Goal: Information Seeking & Learning: Learn about a topic

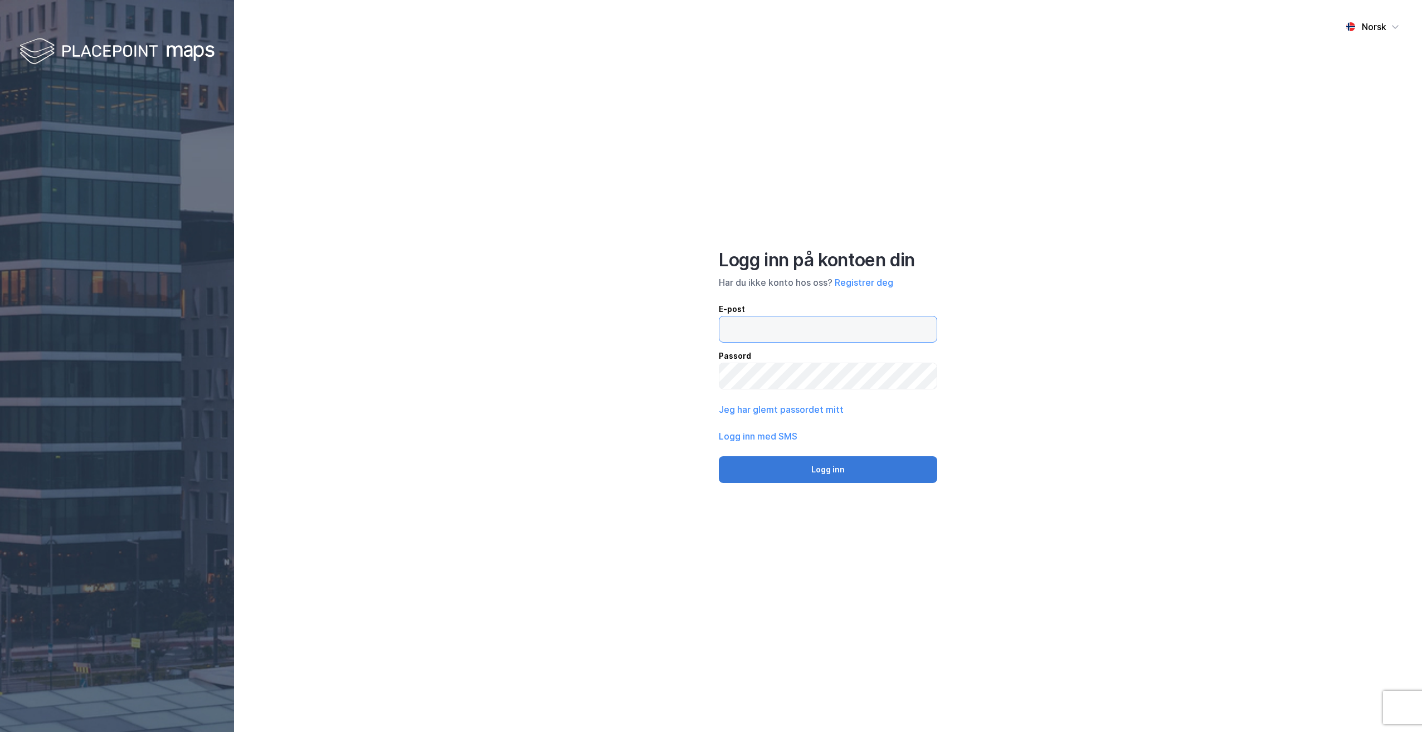
type input "[EMAIL_ADDRESS][DOMAIN_NAME]"
click at [869, 460] on button "Logg inn" at bounding box center [828, 469] width 218 height 27
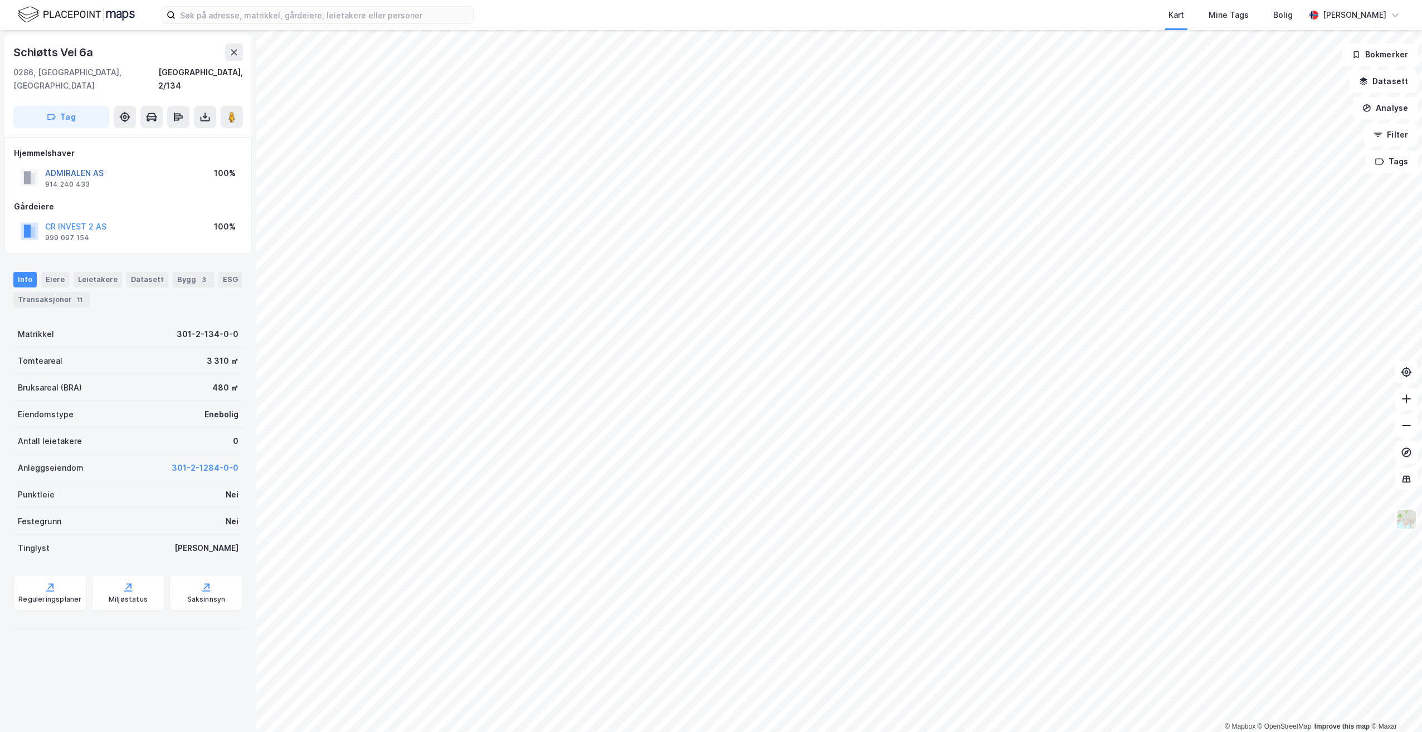
click at [0, 0] on button "ADMIRALEN AS" at bounding box center [0, 0] width 0 height 0
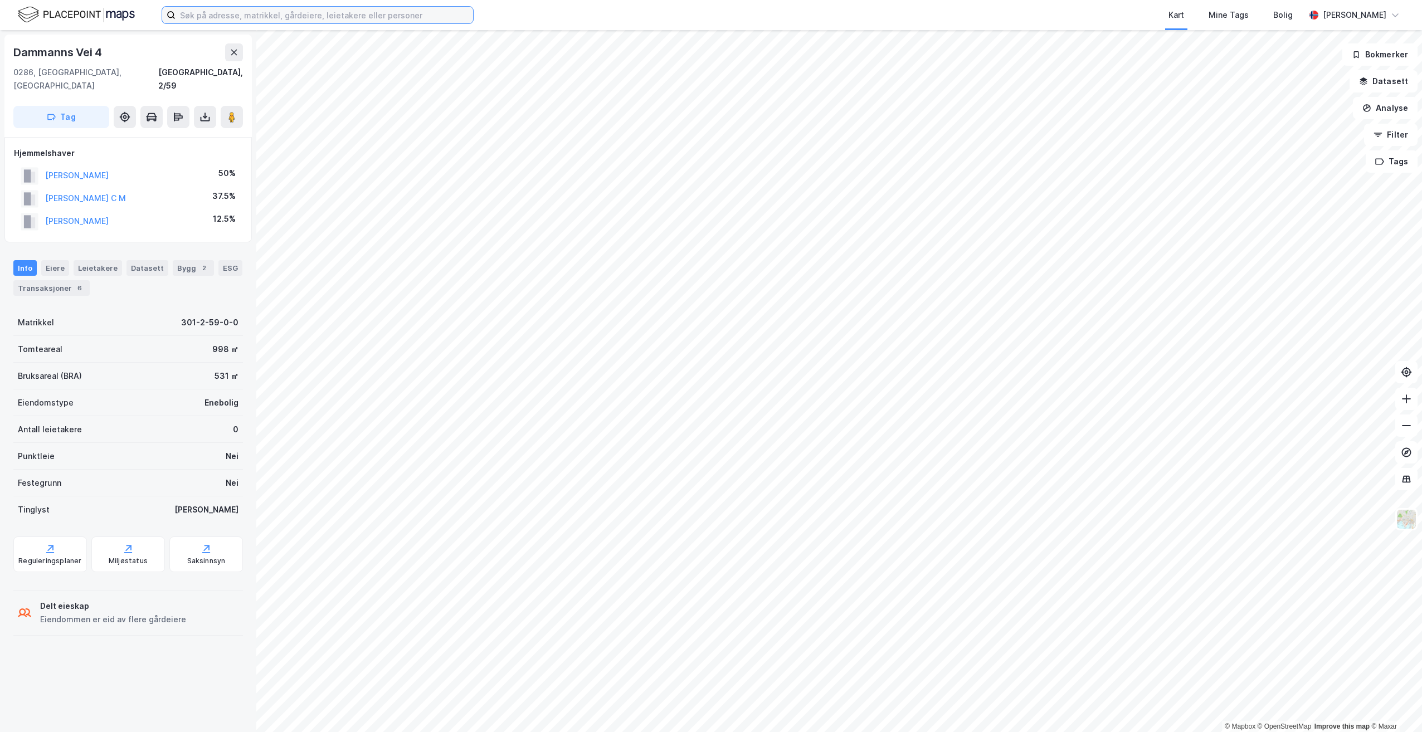
click at [248, 17] on input at bounding box center [323, 15] width 297 height 17
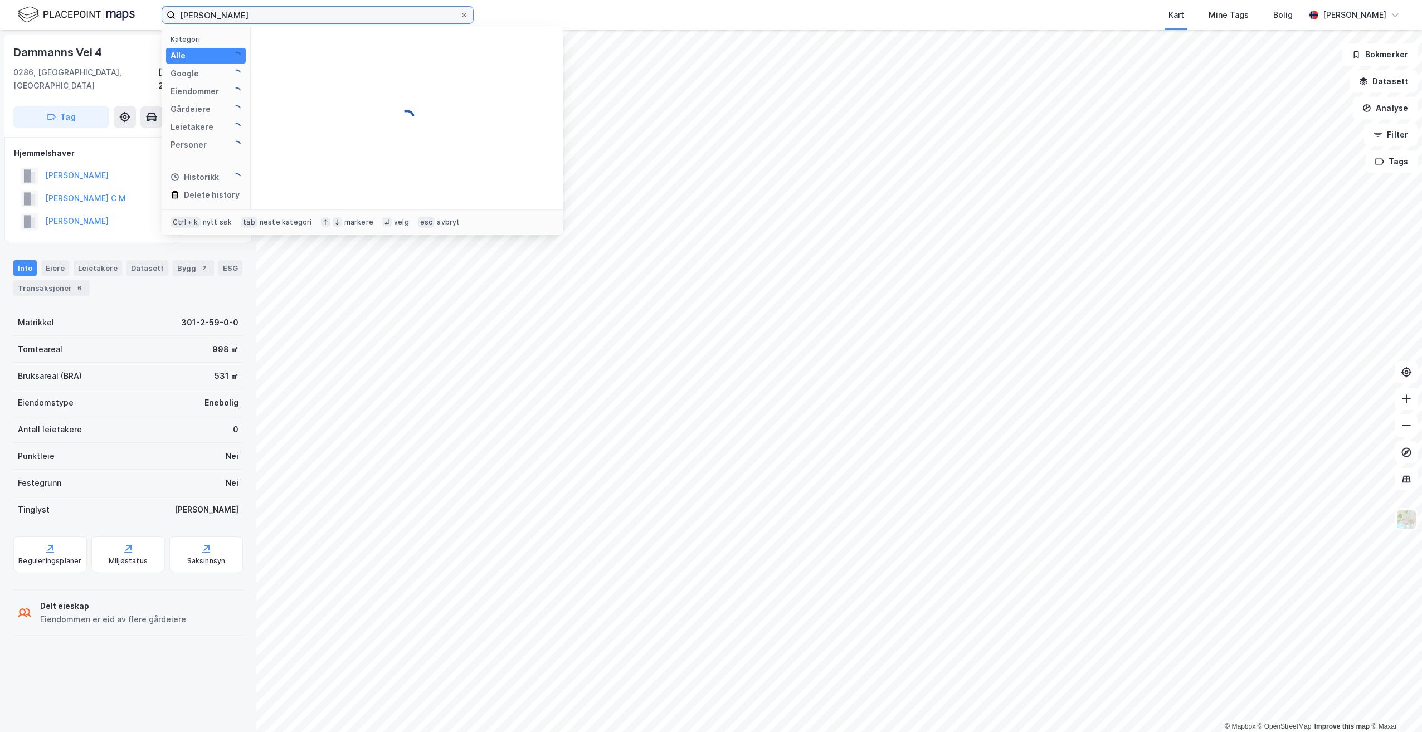
type input "[PERSON_NAME]"
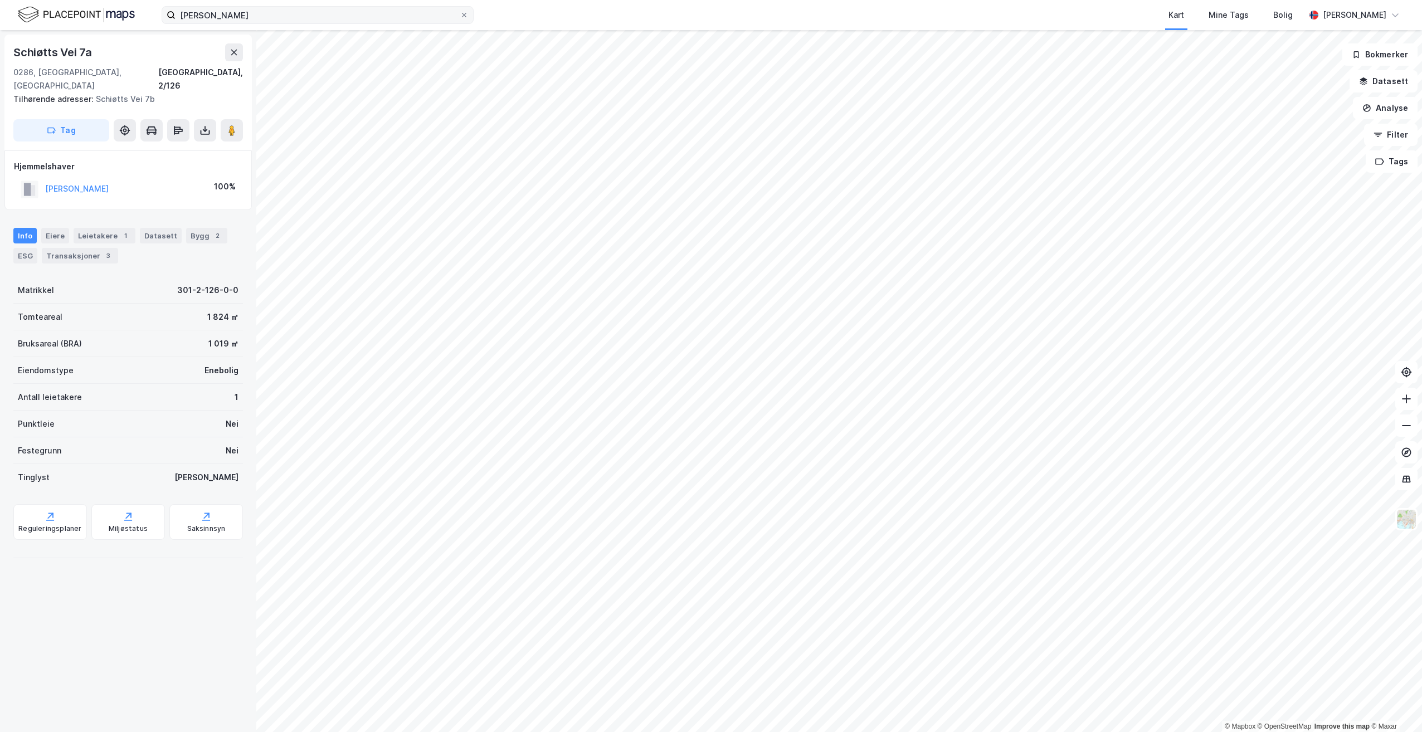
click at [467, 16] on span at bounding box center [464, 15] width 9 height 9
click at [460, 16] on input "[PERSON_NAME]" at bounding box center [317, 15] width 284 height 17
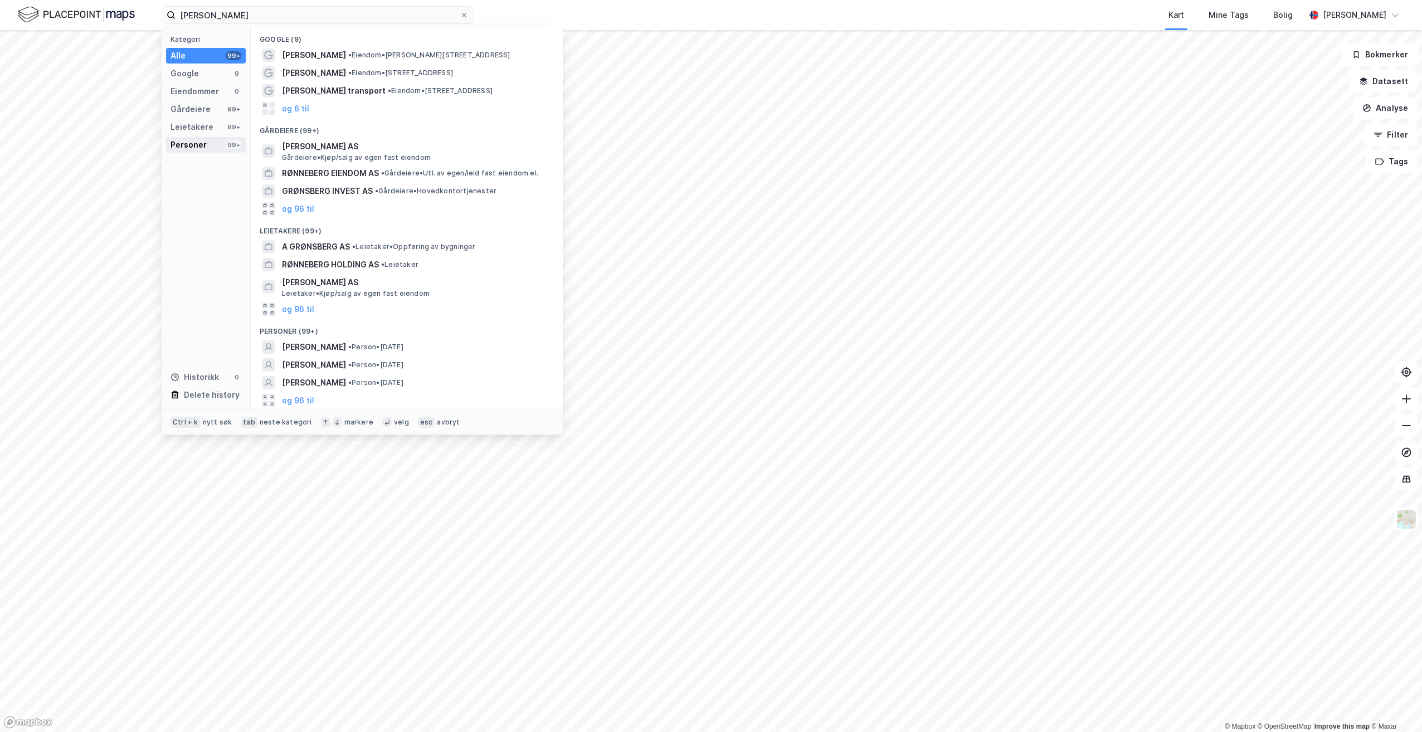
click at [191, 146] on div "Personer" at bounding box center [188, 144] width 36 height 13
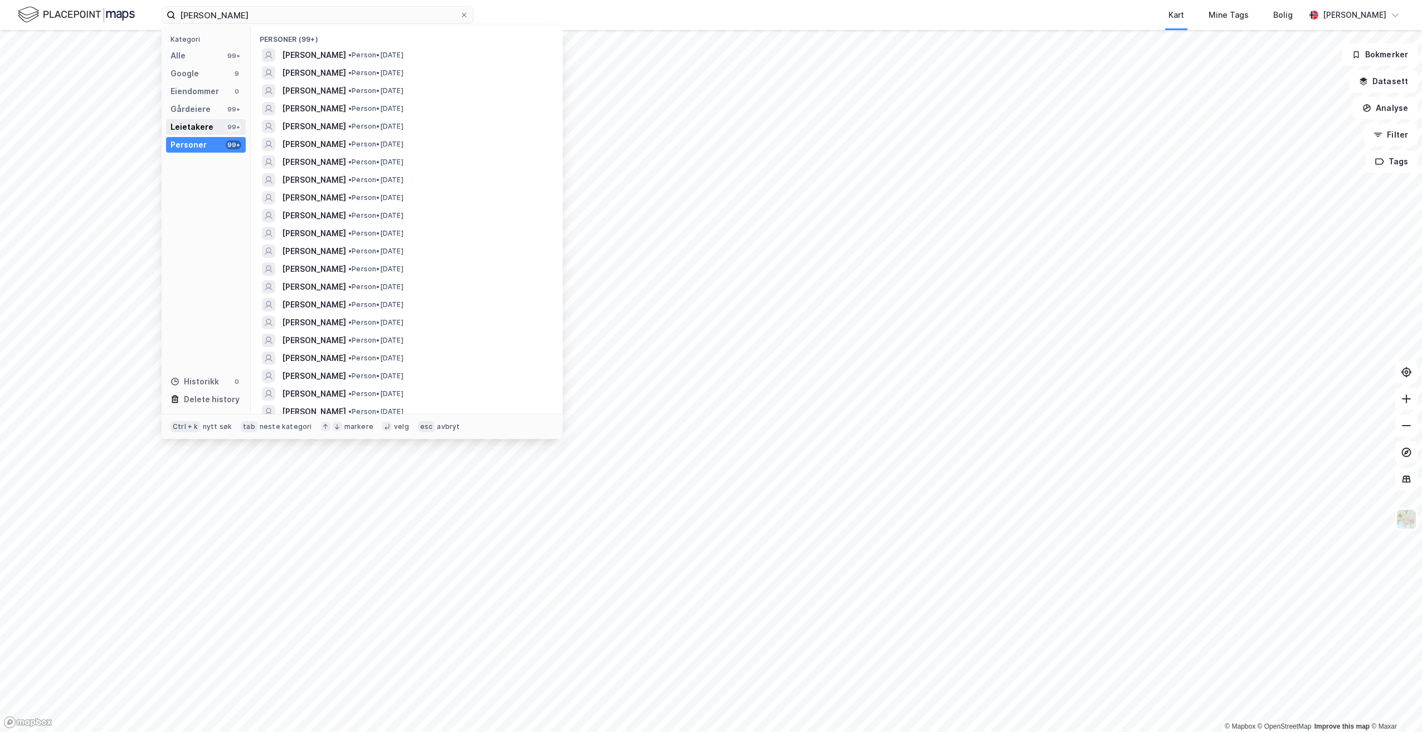
click at [188, 124] on div "Leietakere" at bounding box center [191, 126] width 43 height 13
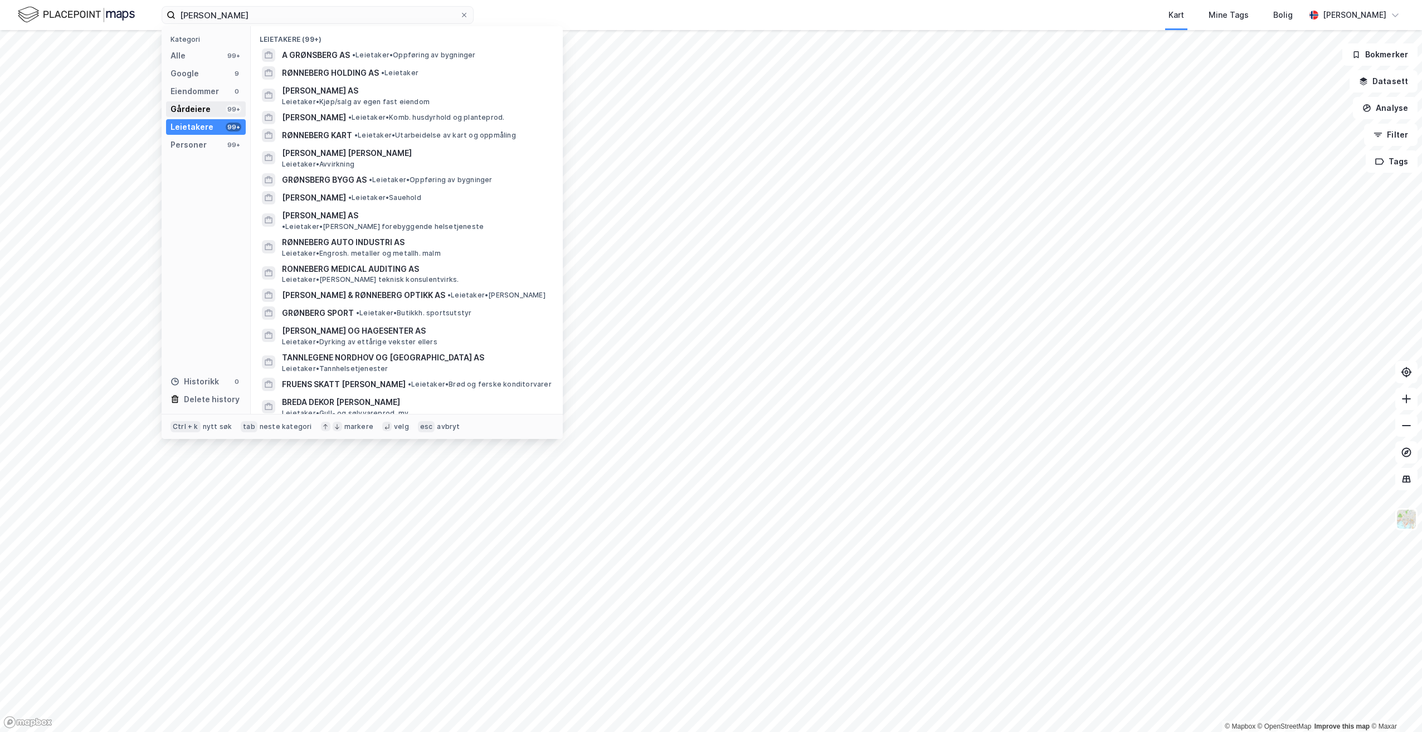
click at [188, 111] on div "Gårdeiere" at bounding box center [190, 109] width 40 height 13
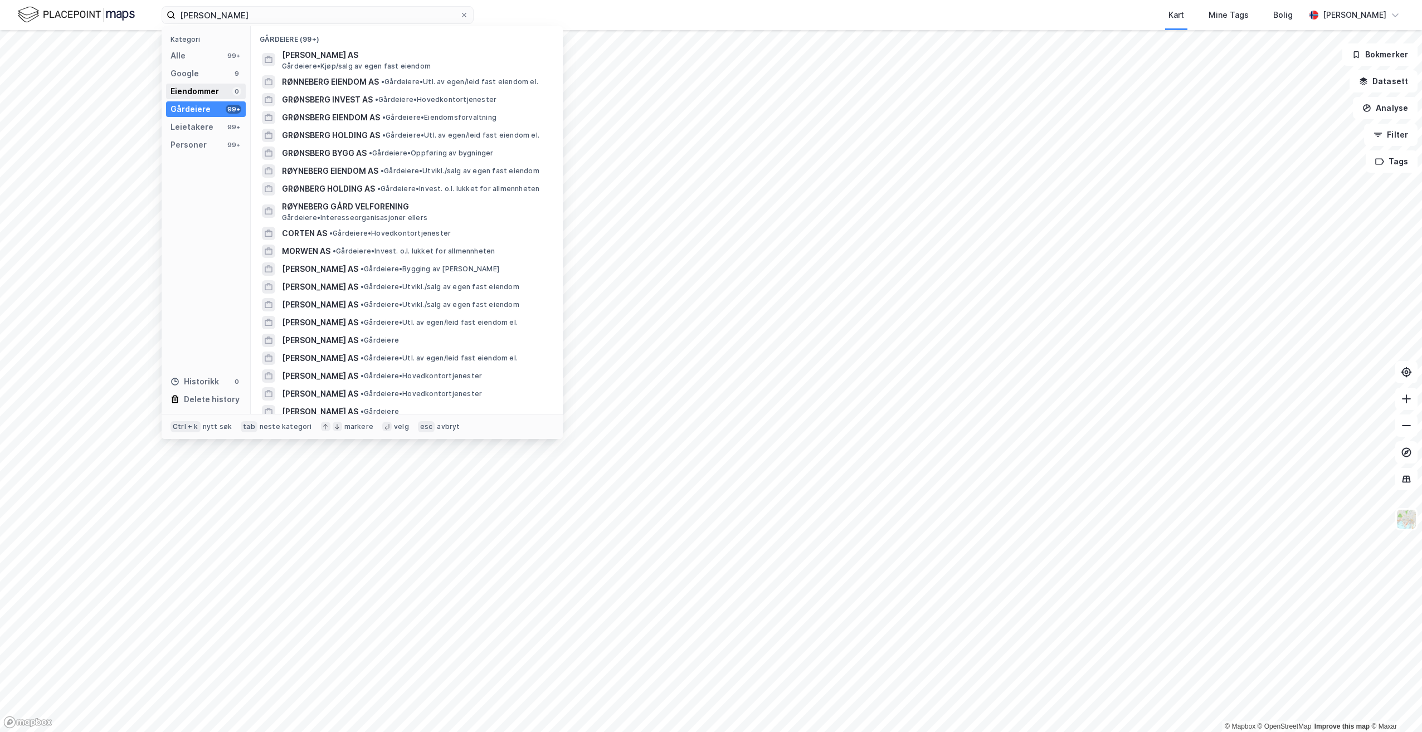
click at [188, 93] on div "Eiendommer" at bounding box center [194, 91] width 48 height 13
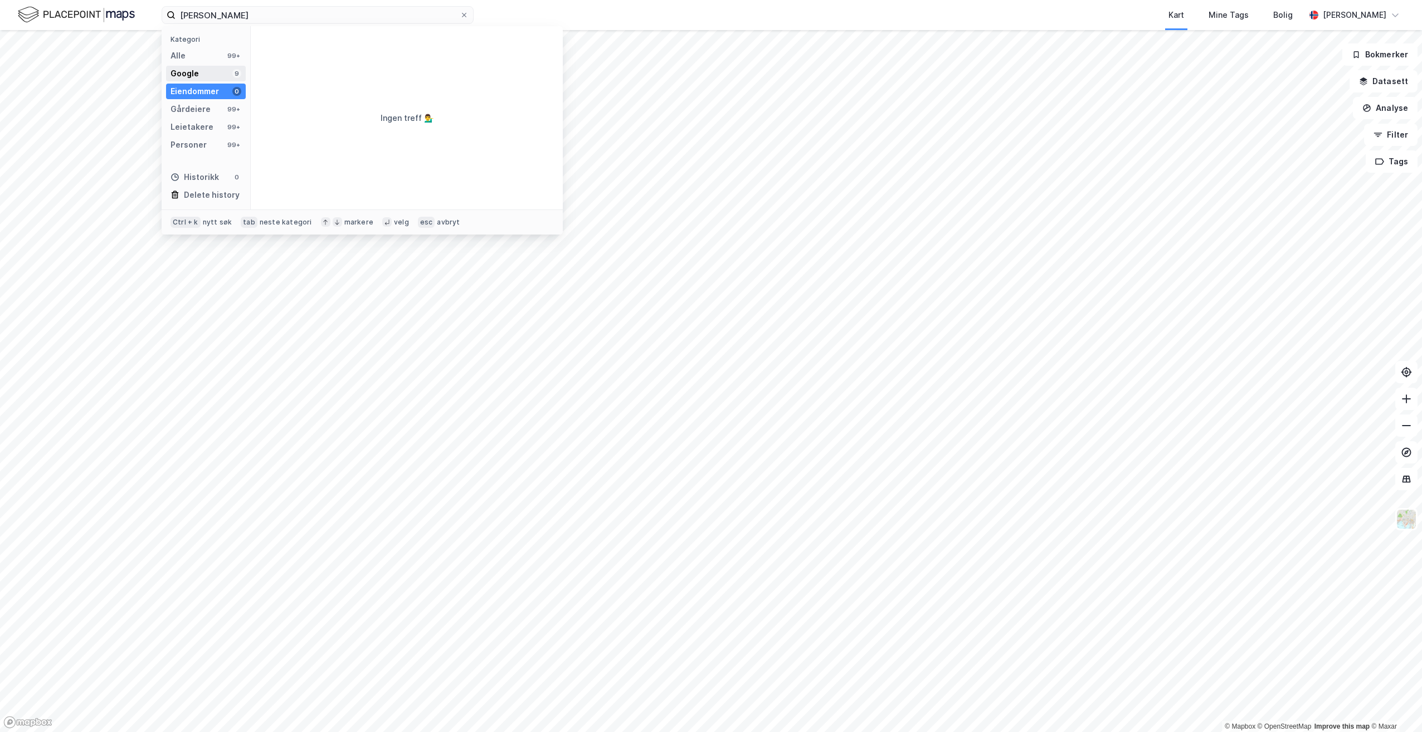
click at [188, 80] on div "Google" at bounding box center [184, 73] width 28 height 13
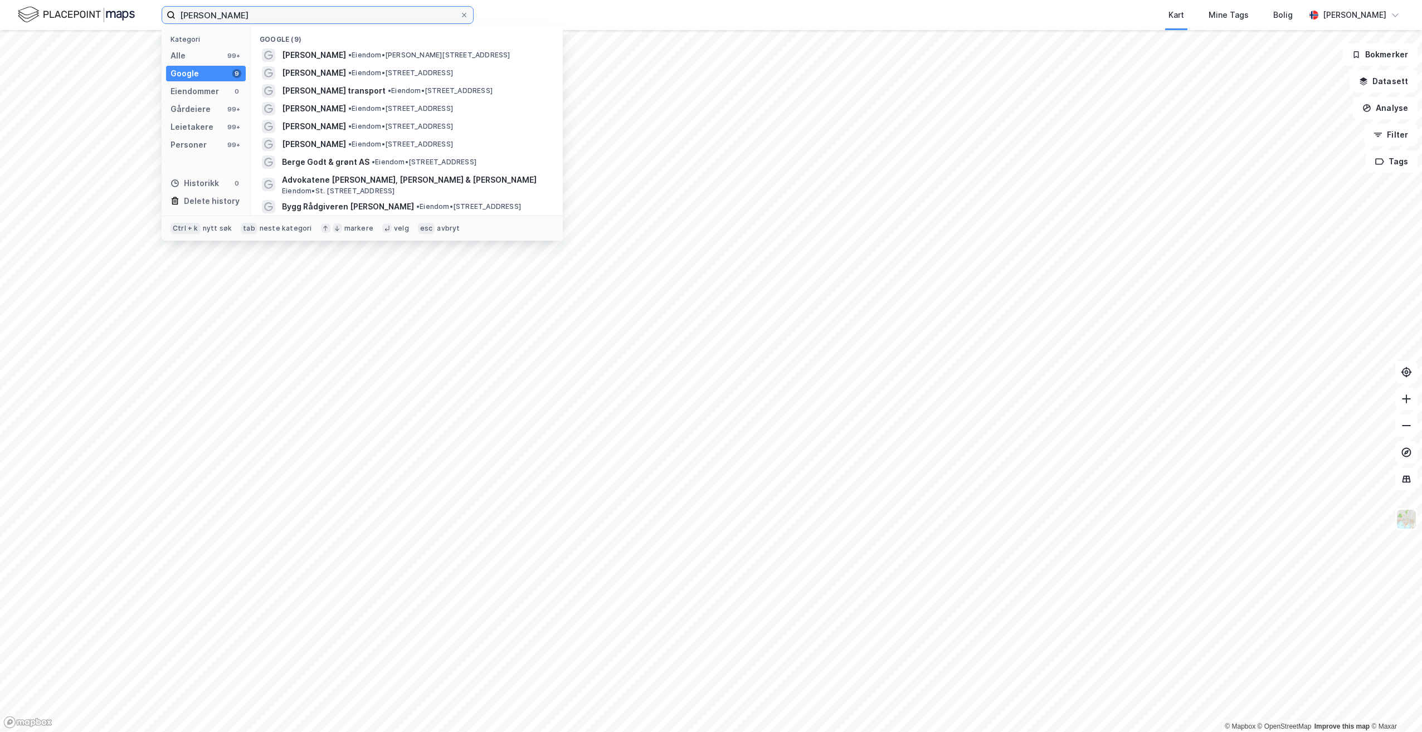
click at [216, 13] on input "[PERSON_NAME]" at bounding box center [317, 15] width 284 height 17
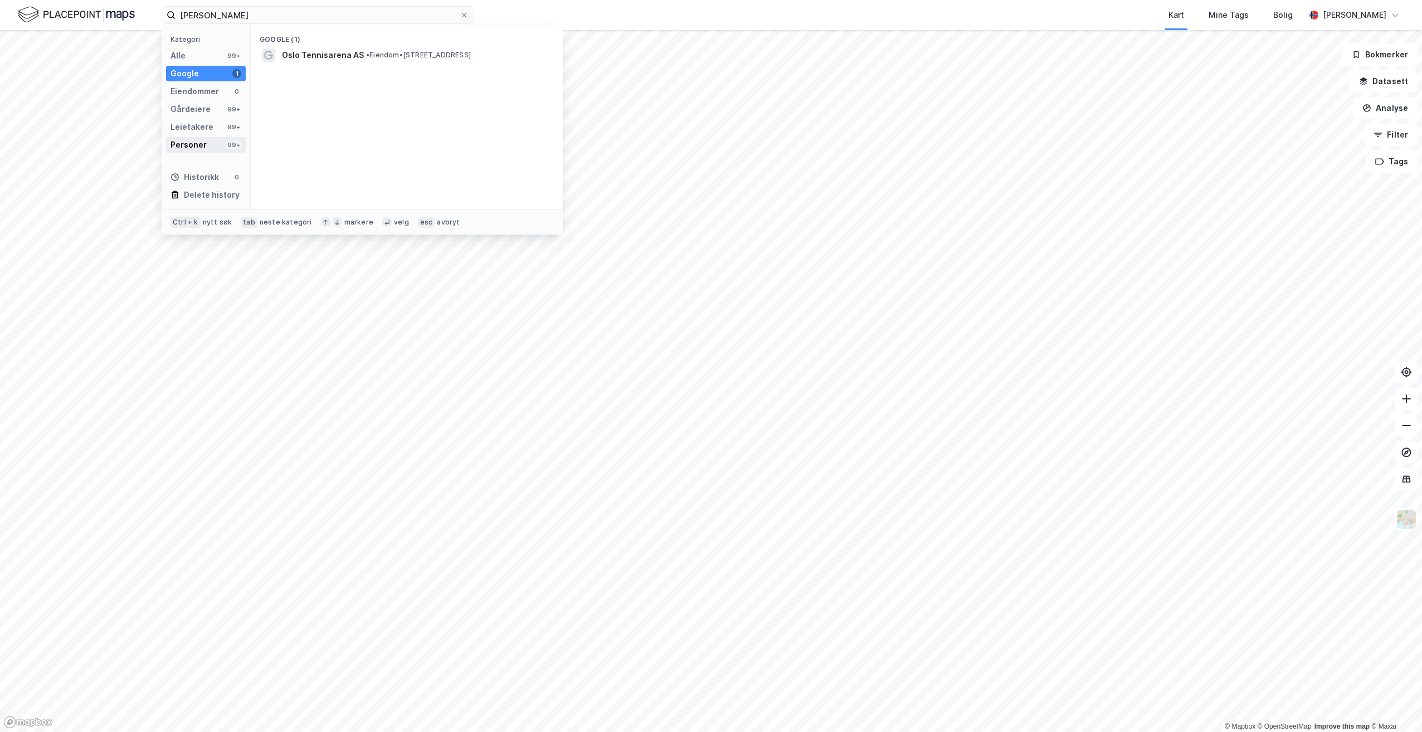
click at [189, 146] on div "Personer" at bounding box center [188, 144] width 36 height 13
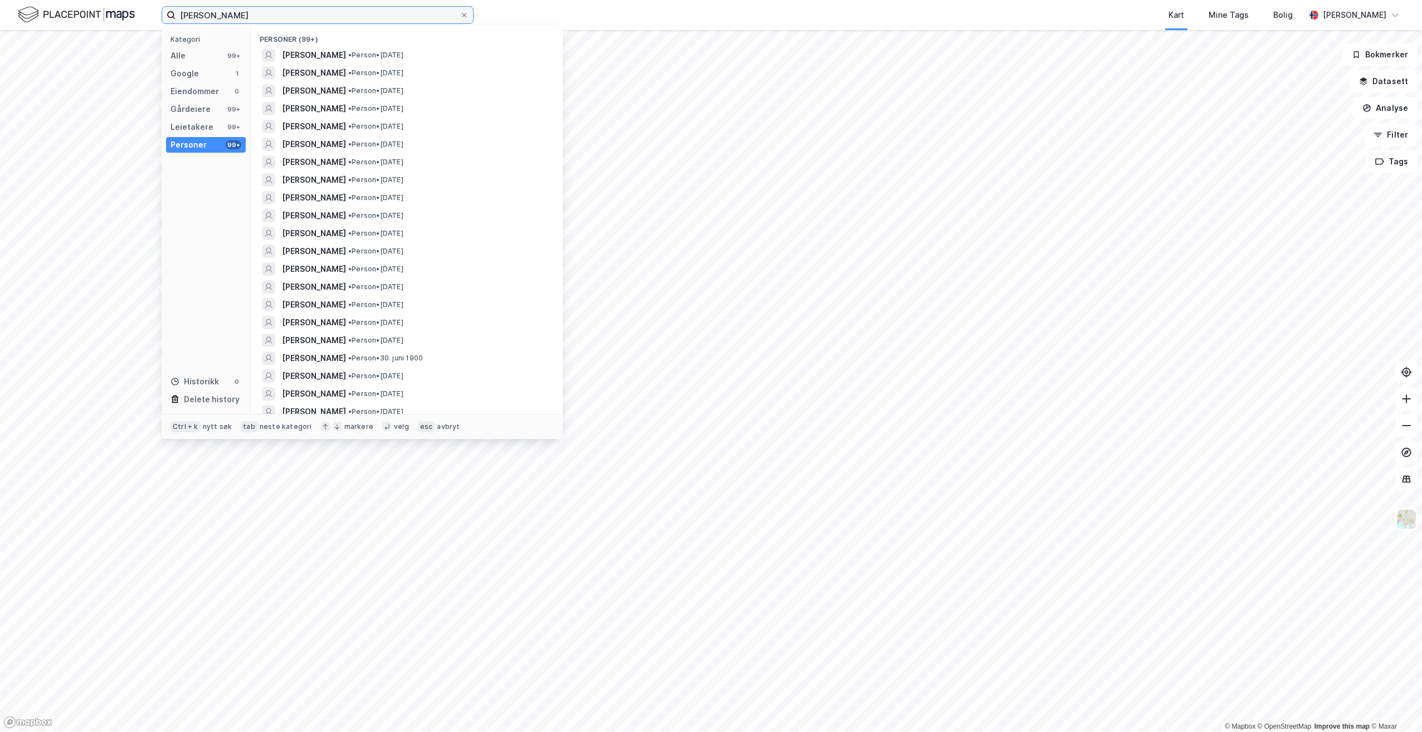
click at [179, 15] on input "[PERSON_NAME]" at bounding box center [317, 15] width 284 height 17
click at [232, 14] on input "[PERSON_NAME]" at bounding box center [317, 15] width 284 height 17
type input "[PERSON_NAME]"
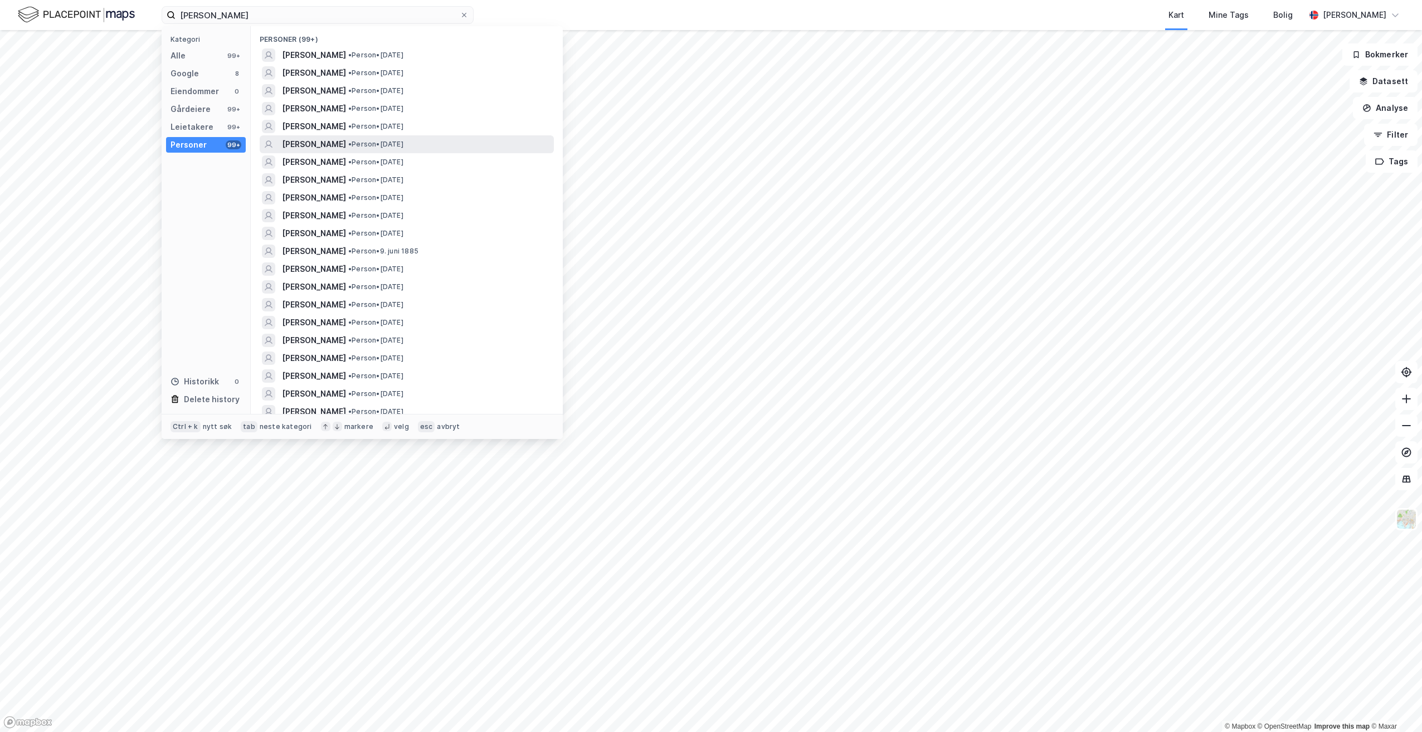
click at [305, 139] on span "[PERSON_NAME]" at bounding box center [314, 144] width 64 height 13
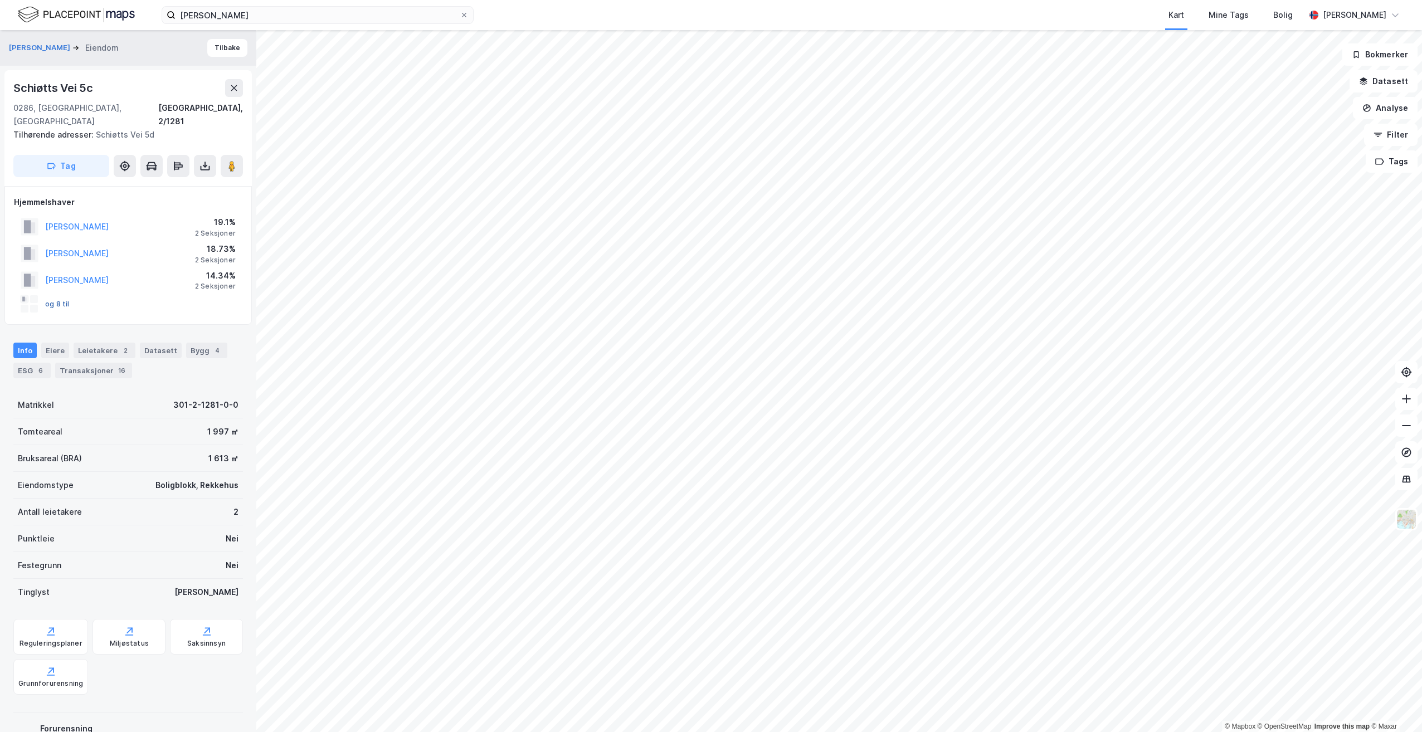
click at [0, 0] on button "og 8 til" at bounding box center [0, 0] width 0 height 0
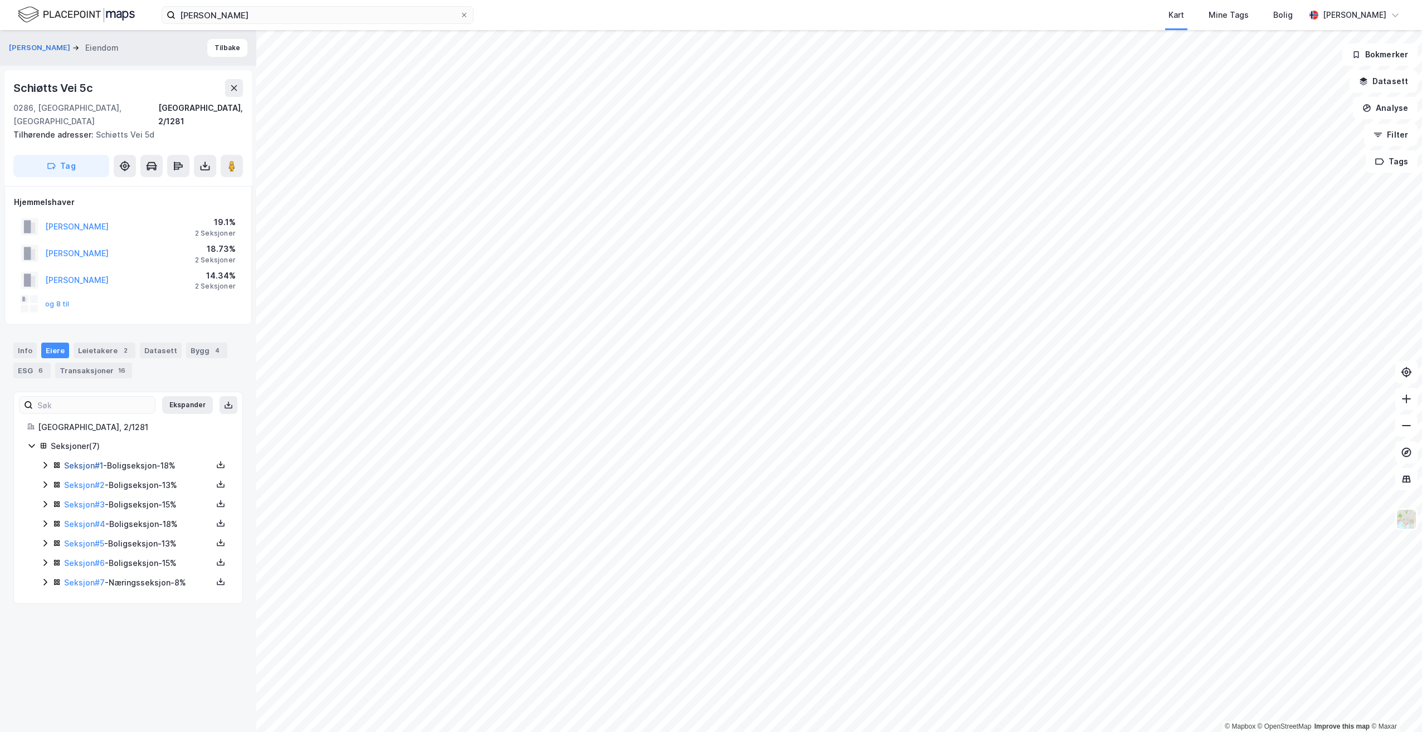
click at [91, 461] on link "Seksjon # 1" at bounding box center [83, 465] width 39 height 9
click at [74, 480] on link "Seksjon # 2" at bounding box center [84, 484] width 41 height 9
click at [76, 500] on link "Seksjon # 3" at bounding box center [84, 504] width 41 height 9
click at [88, 519] on link "Seksjon # 4" at bounding box center [84, 523] width 41 height 9
click at [87, 539] on link "Seksjon # 5" at bounding box center [84, 543] width 40 height 9
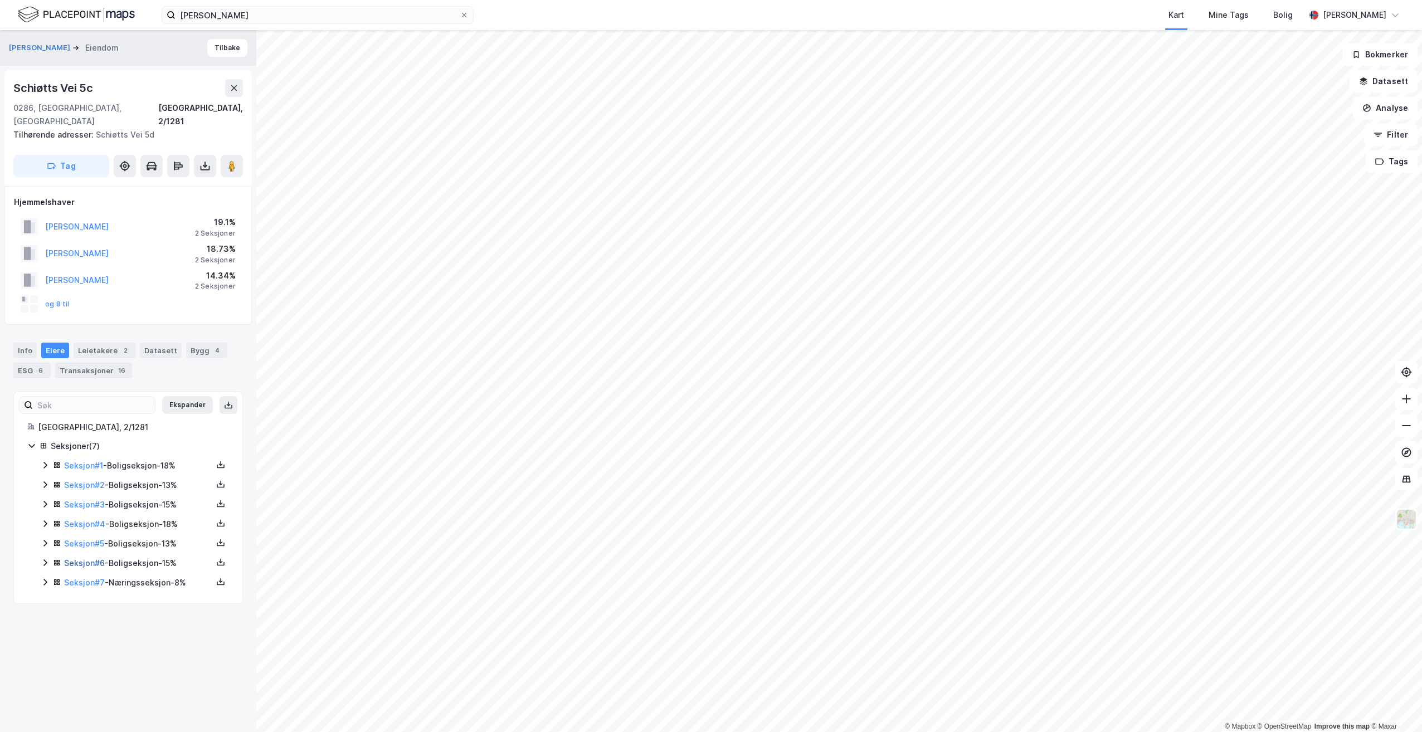
click at [86, 558] on link "Seksjon # 6" at bounding box center [84, 562] width 41 height 9
click at [76, 578] on link "Seksjon # 7" at bounding box center [84, 582] width 41 height 9
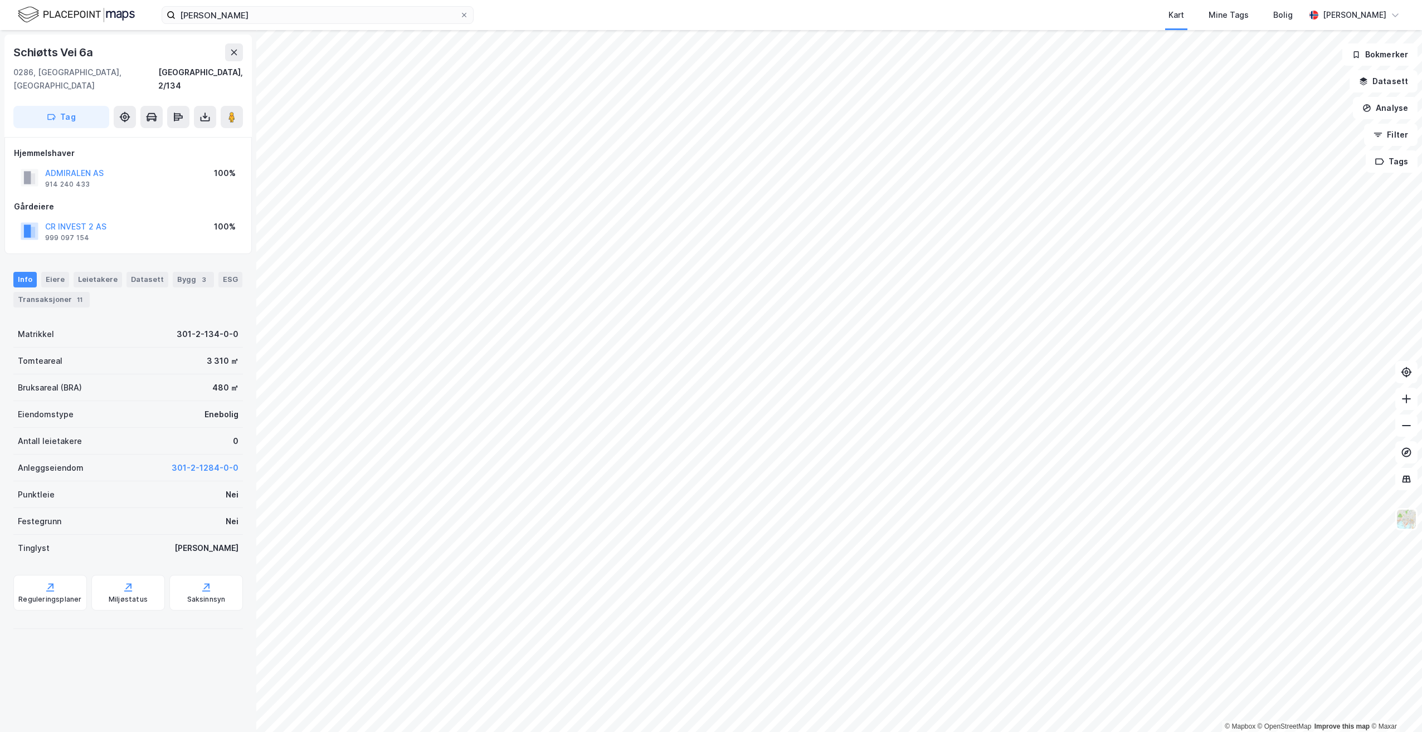
click at [1261, 731] on html "[PERSON_NAME] Kart Mine Tags Bolig [PERSON_NAME] © Mapbox © OpenStreetMap Impro…" at bounding box center [711, 366] width 1422 height 732
click at [1221, 731] on html "[PERSON_NAME] Kart Mine Tags Bolig [PERSON_NAME] © Mapbox © OpenStreetMap Impro…" at bounding box center [711, 366] width 1422 height 732
click at [1421, 592] on html "[PERSON_NAME] Kart Mine Tags Bolig [PERSON_NAME] © Mapbox © OpenStreetMap Impro…" at bounding box center [711, 366] width 1422 height 732
click at [1421, 435] on html "[PERSON_NAME] Kart Mine Tags Bolig [PERSON_NAME] © Mapbox © OpenStreetMap Impro…" at bounding box center [711, 366] width 1422 height 732
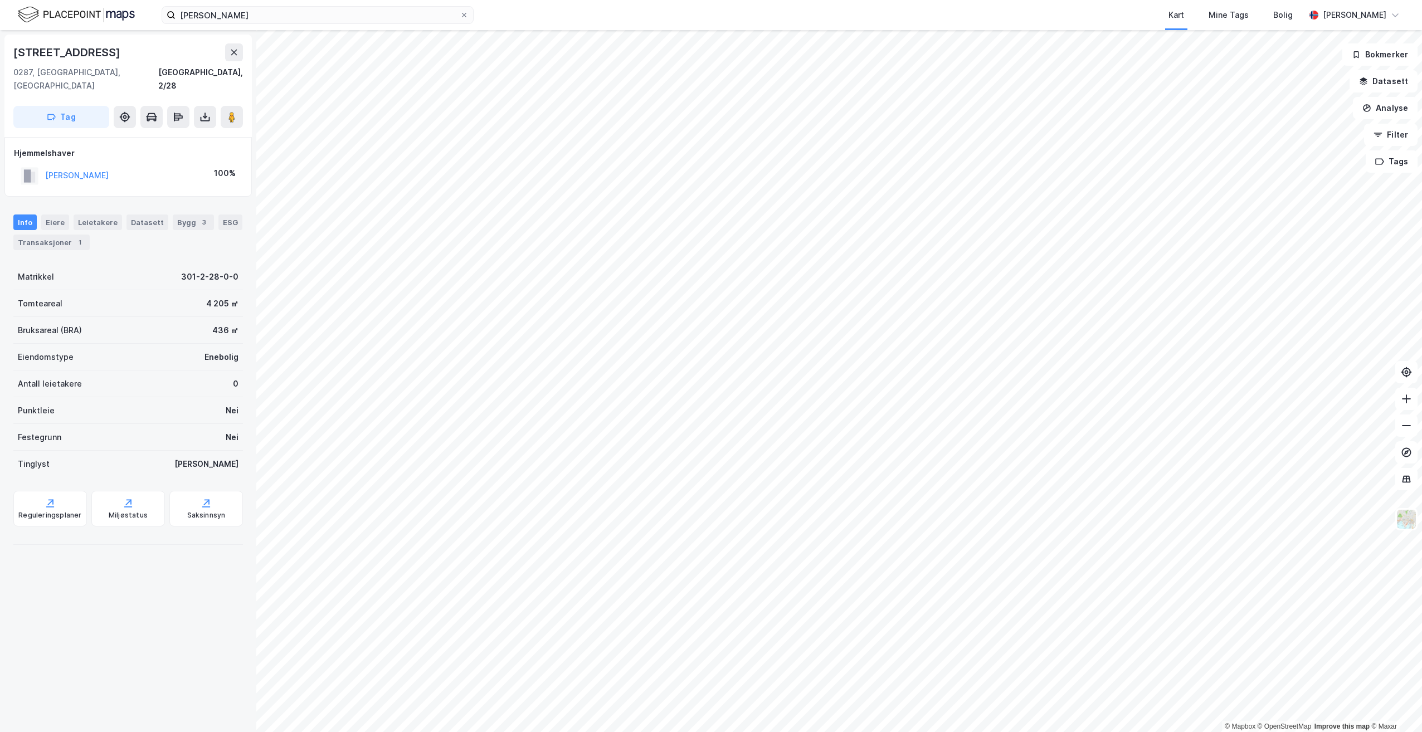
click at [675, 731] on html "[PERSON_NAME] Kart Mine Tags Bolig [PERSON_NAME] © Mapbox © OpenStreetMap Impro…" at bounding box center [711, 366] width 1422 height 732
click at [886, 731] on html "[PERSON_NAME] Kart Mine Tags Bolig [PERSON_NAME] © Mapbox © OpenStreetMap Impro…" at bounding box center [711, 366] width 1422 height 732
